Goal: Transaction & Acquisition: Purchase product/service

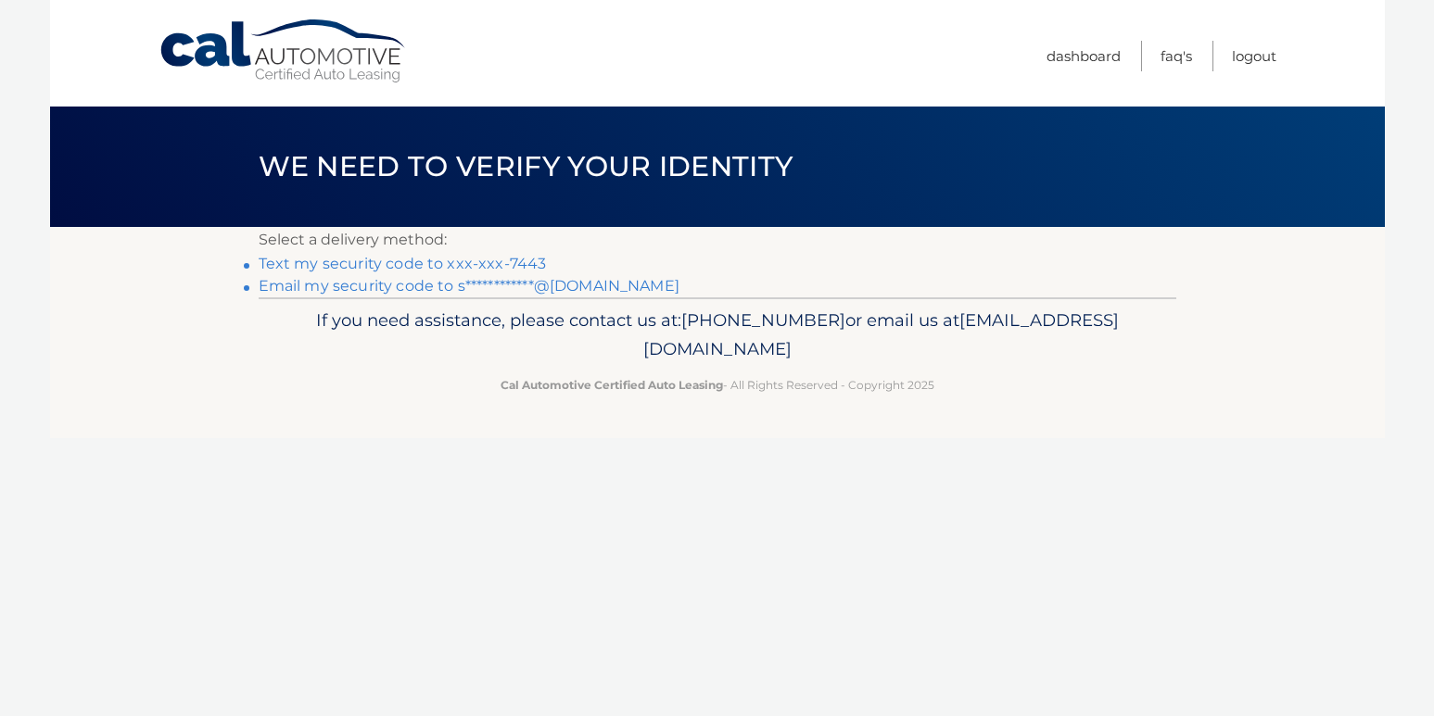
click at [418, 265] on link "Text my security code to xxx-xxx-7443" at bounding box center [403, 264] width 288 height 18
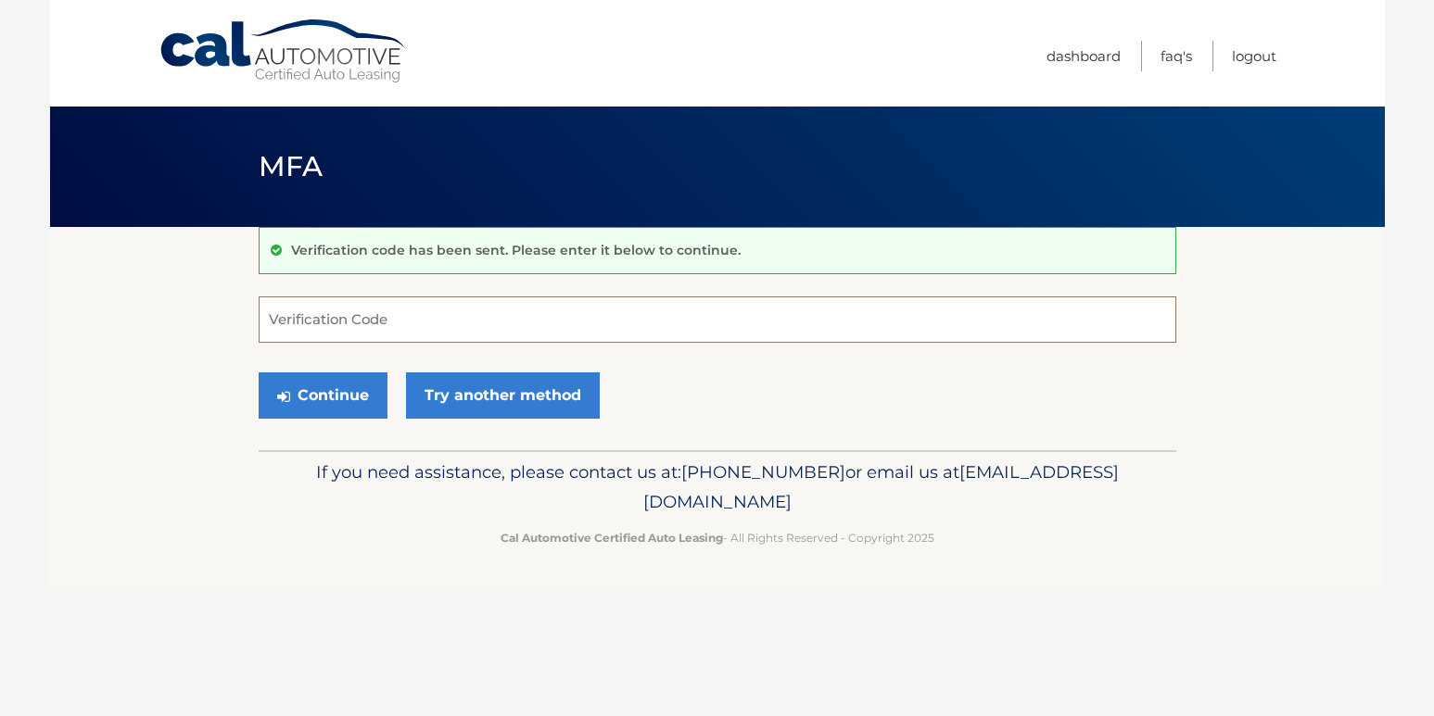
click at [354, 330] on input "Verification Code" at bounding box center [718, 320] width 918 height 46
type input "200491"
click at [294, 396] on button "Continue" at bounding box center [323, 396] width 129 height 46
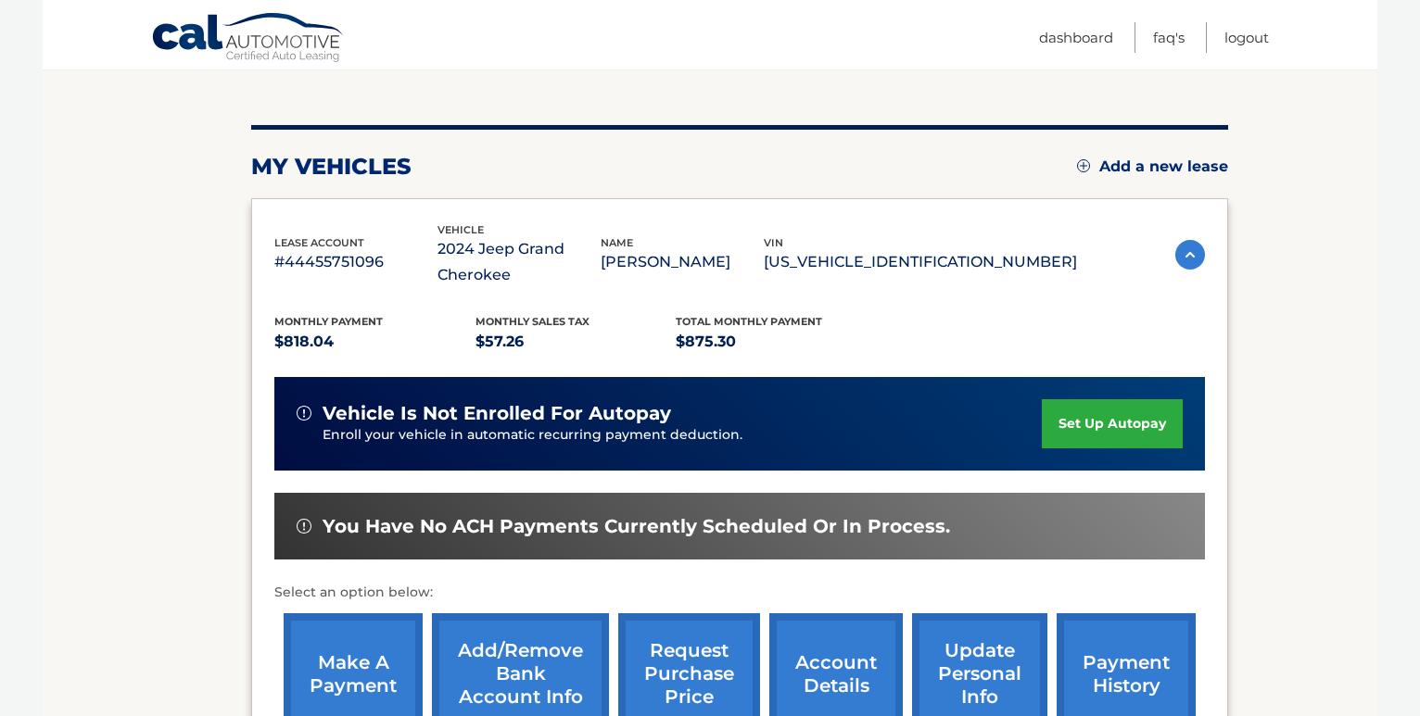
scroll to position [278, 0]
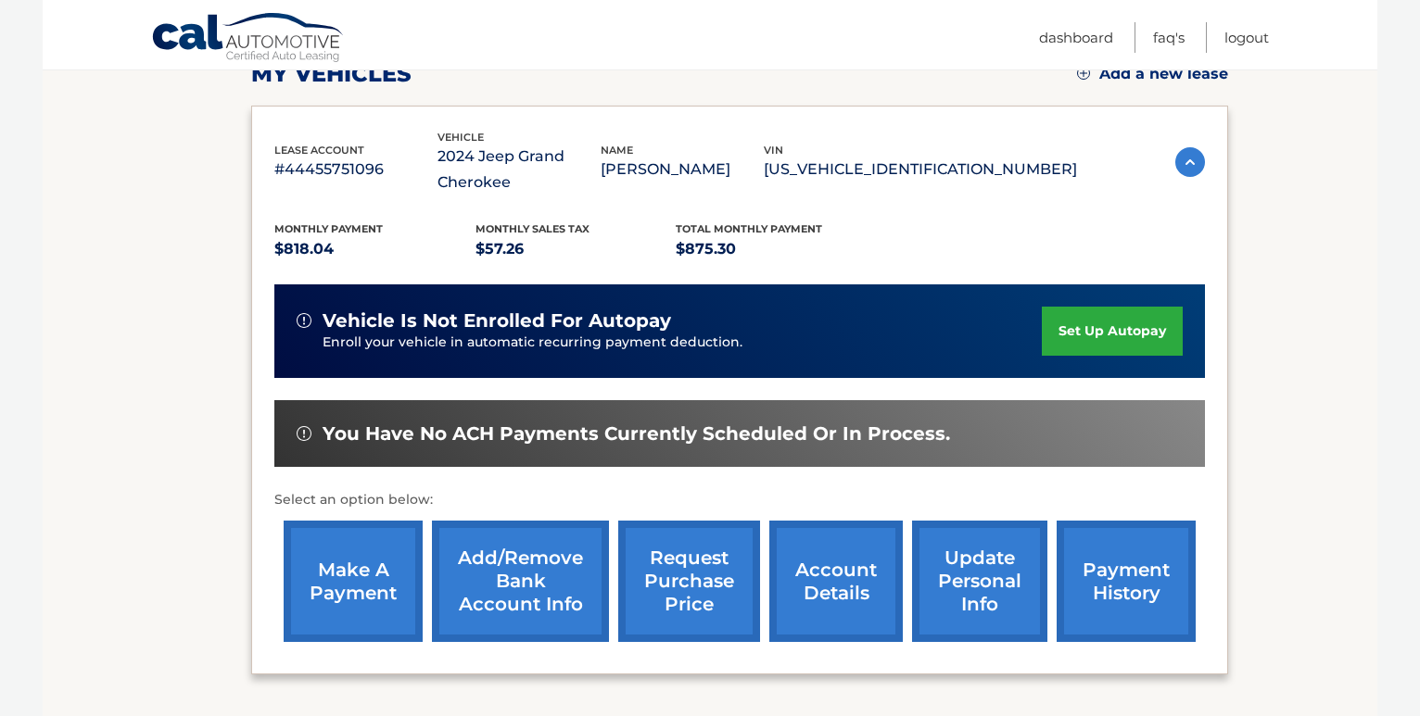
click at [376, 614] on link "make a payment" at bounding box center [353, 581] width 139 height 121
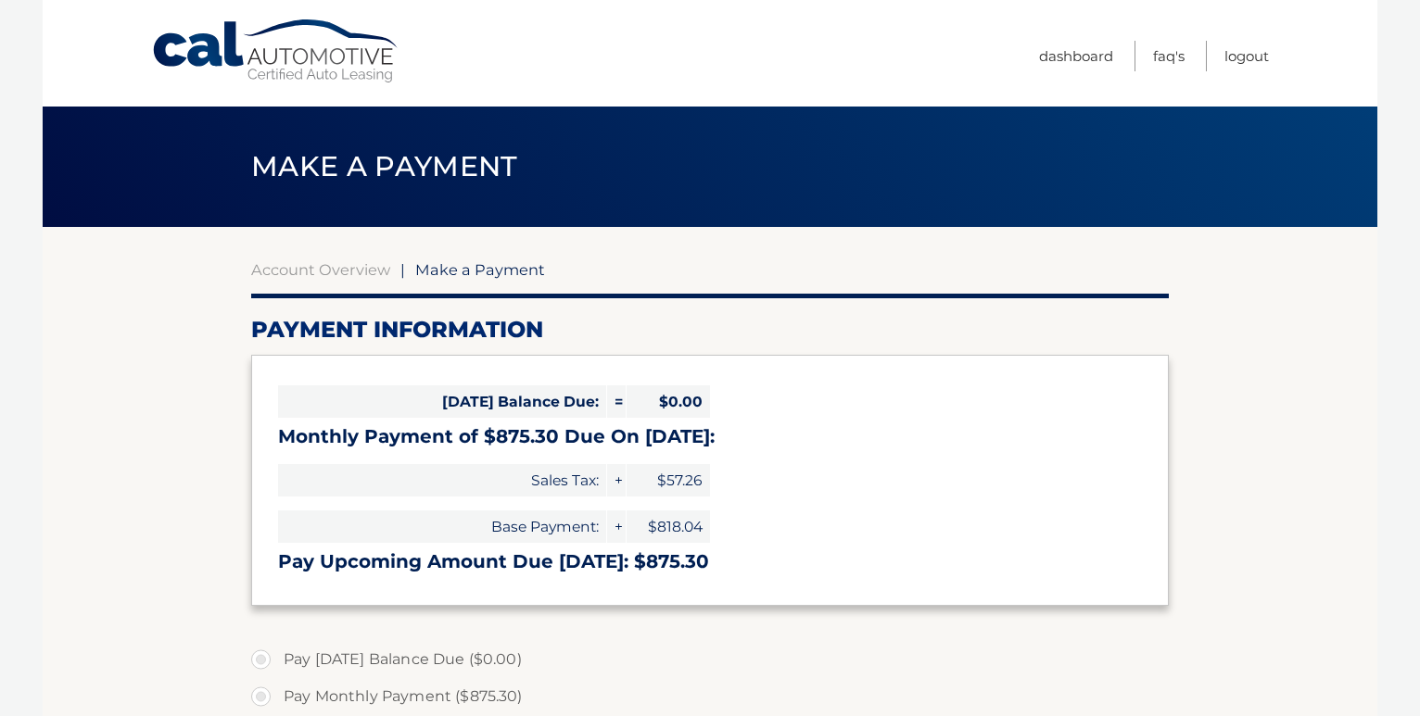
select select "NTQxMDdmNzktMjdhNi00MzNiLWJhMGMtZTc4ZWI0ZjBjMzMz"
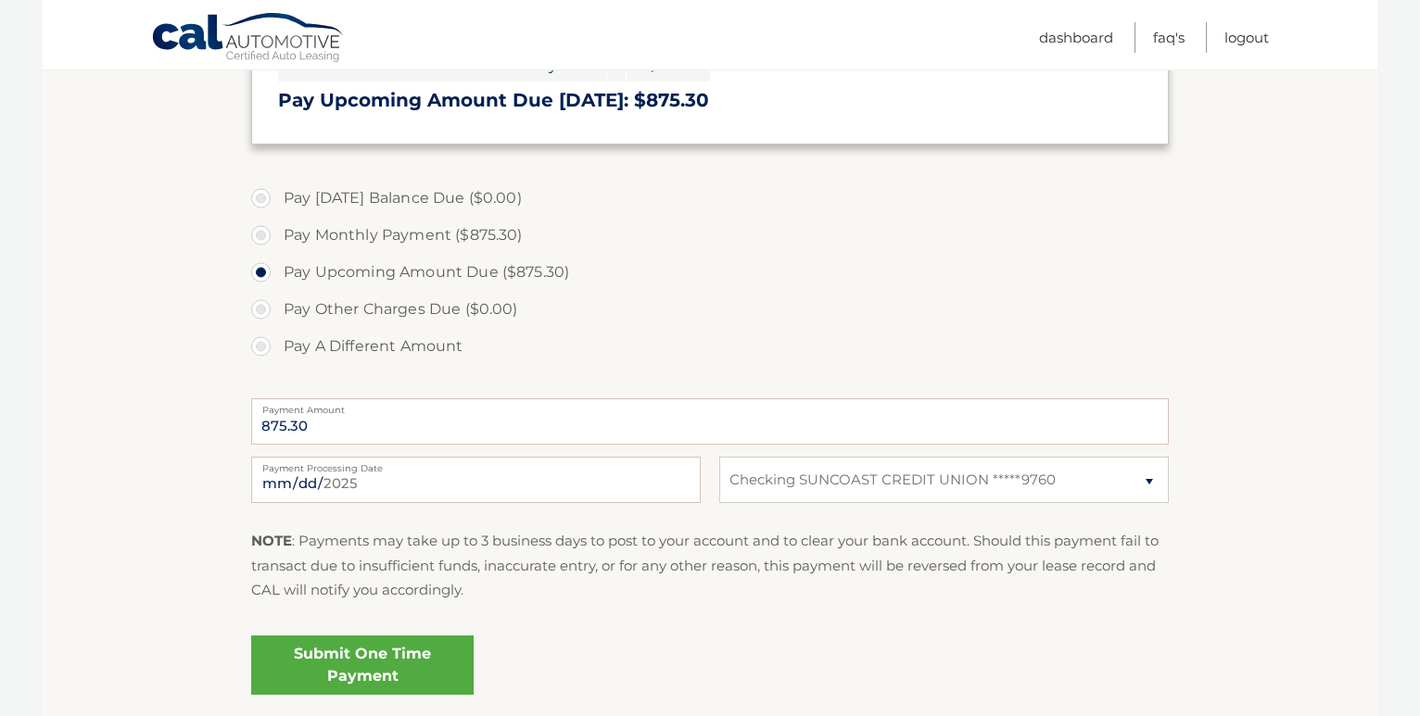
scroll to position [463, 0]
click at [324, 487] on input "[DATE]" at bounding box center [476, 478] width 450 height 46
type input "[DATE]"
click at [120, 375] on section "Account Overview | Make a Payment Payment Information [DATE] Balance Due: = $0.…" at bounding box center [710, 242] width 1335 height 957
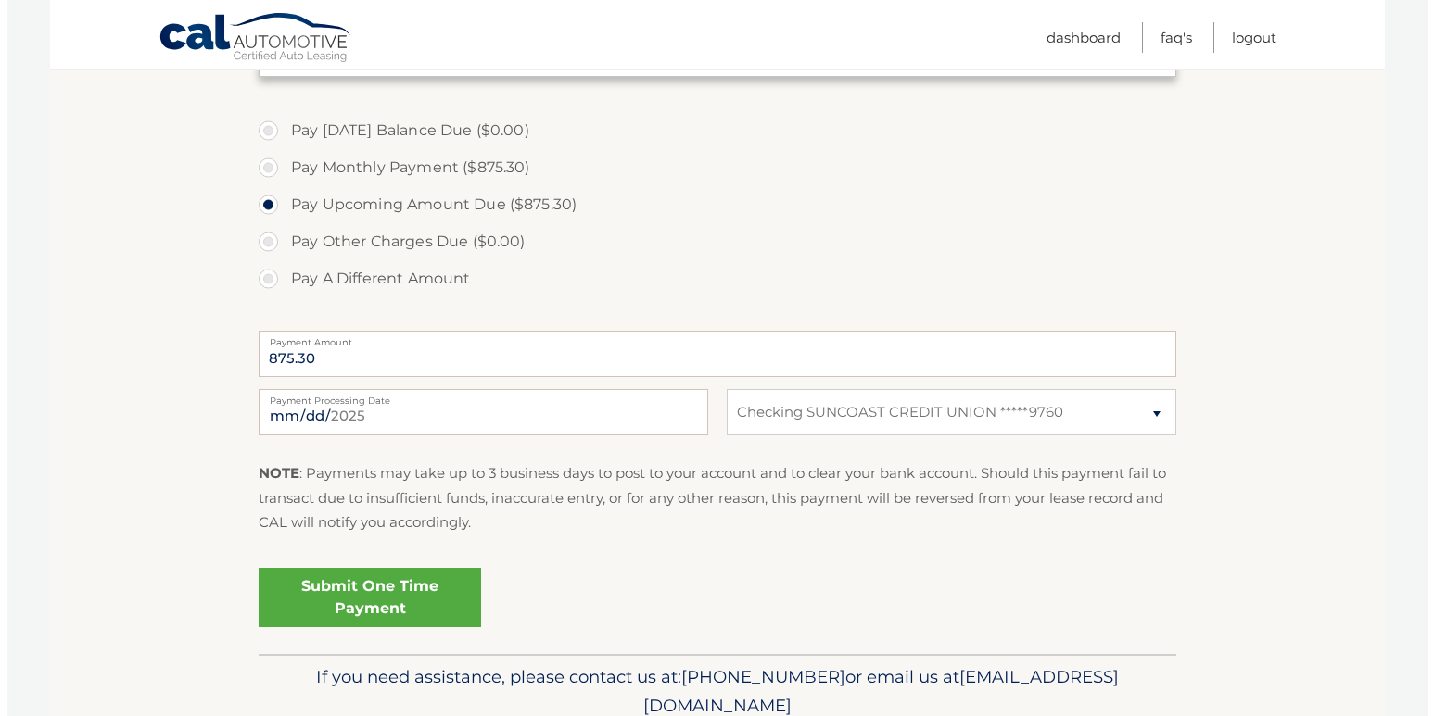
scroll to position [608, 0]
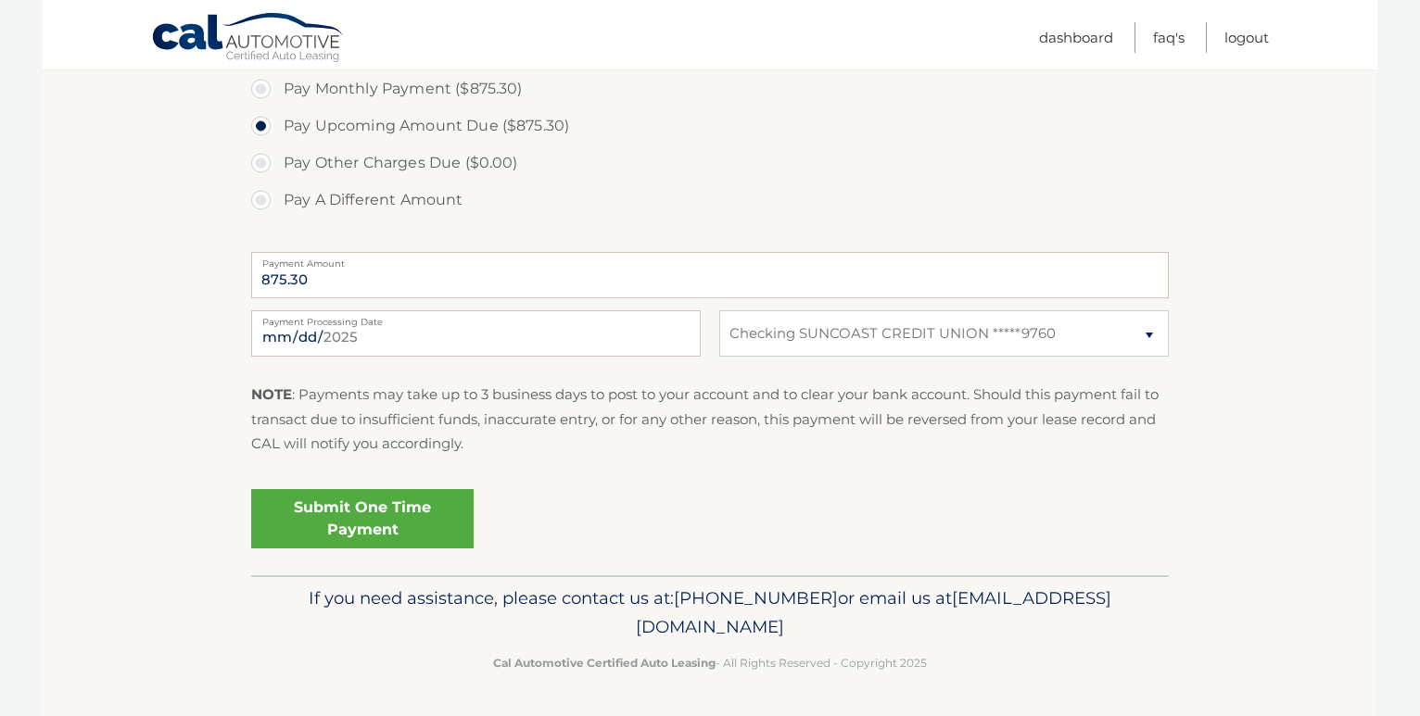
click at [378, 528] on link "Submit One Time Payment" at bounding box center [362, 518] width 222 height 59
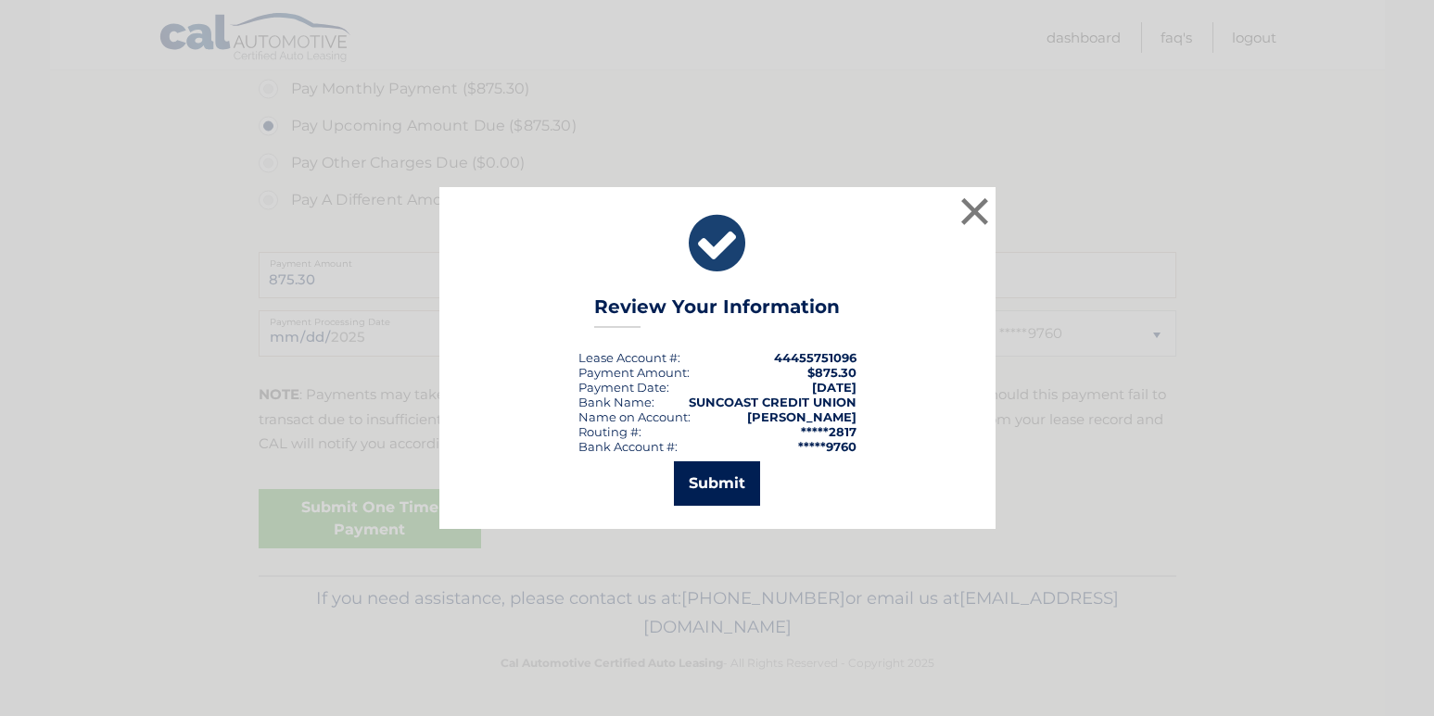
click at [722, 497] on button "Submit" at bounding box center [717, 484] width 86 height 44
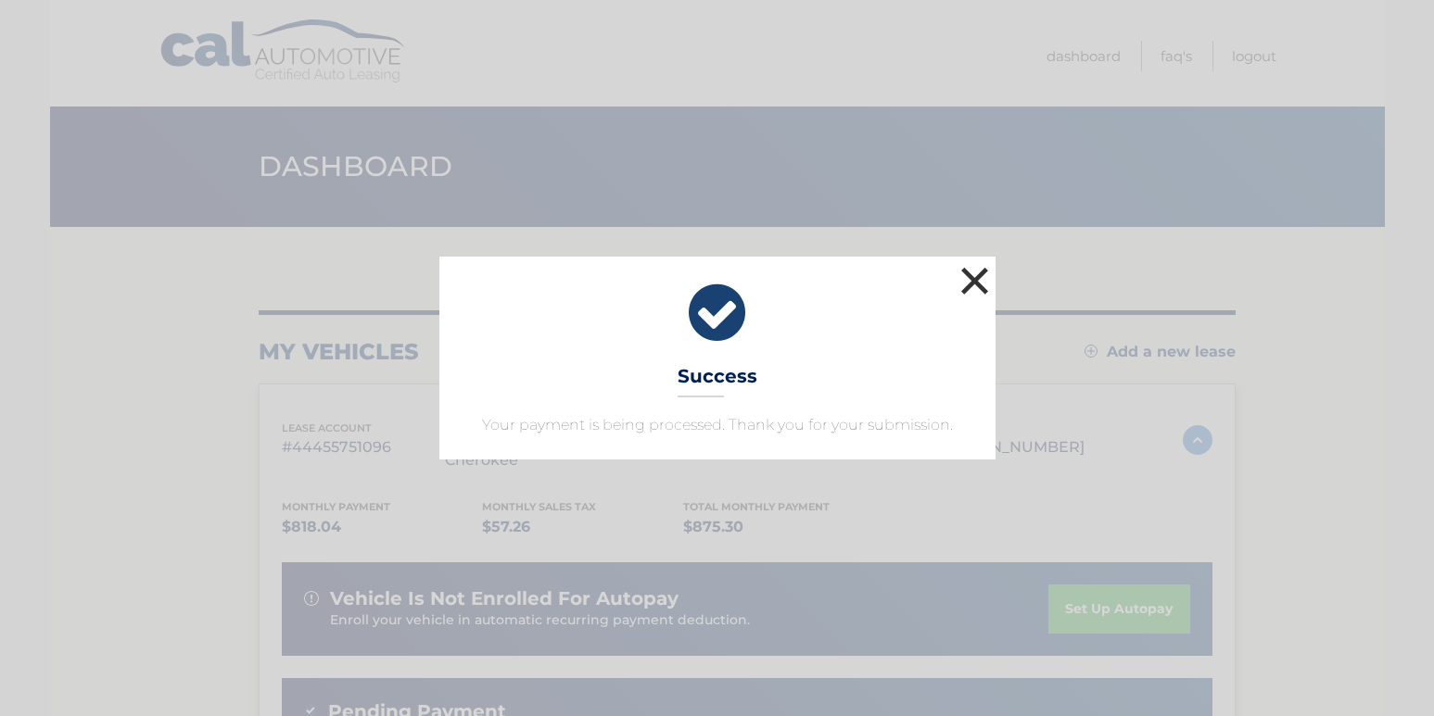
click at [967, 289] on button "×" at bounding box center [975, 280] width 37 height 37
